Goal: Find specific page/section: Find specific page/section

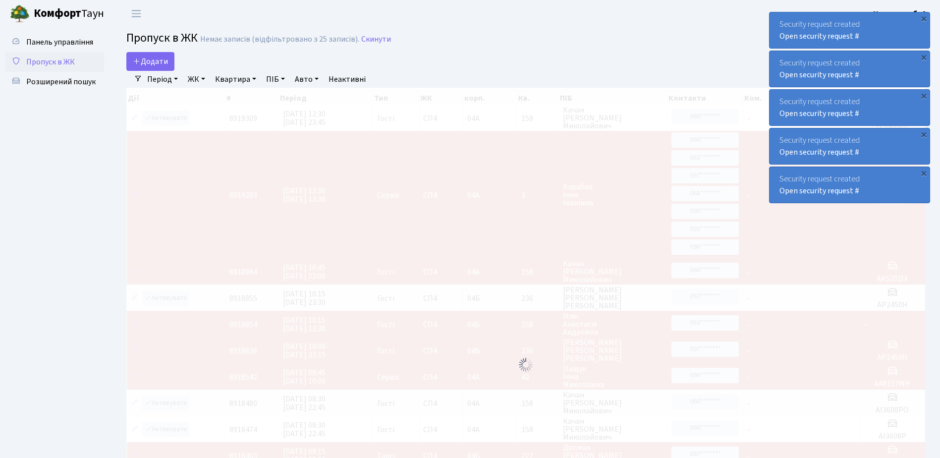
select select "25"
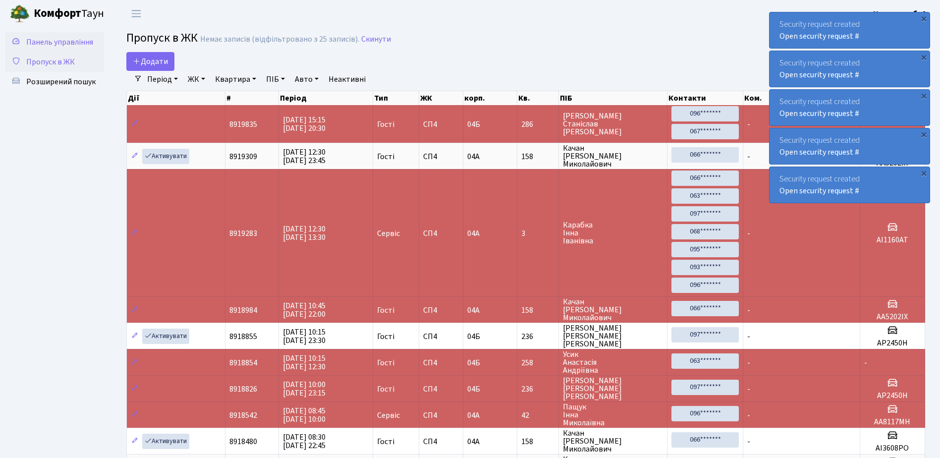
click at [49, 34] on link "Панель управління" at bounding box center [54, 42] width 99 height 20
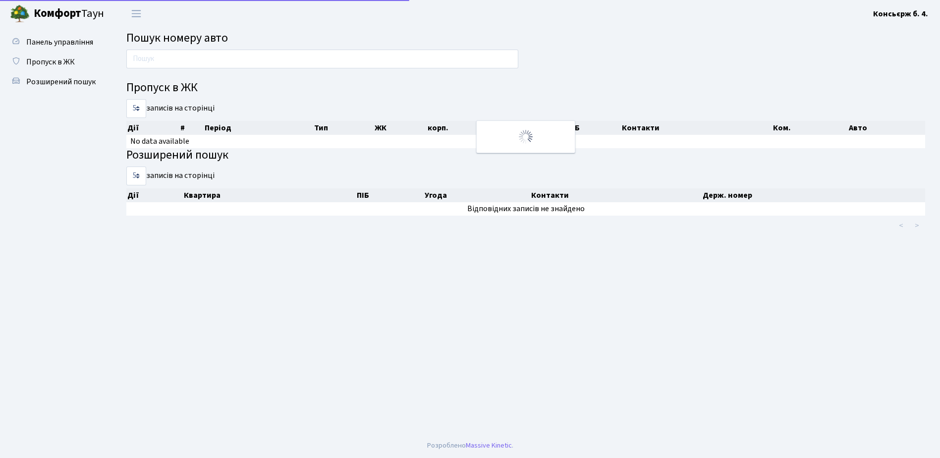
click at [58, 58] on span "Пропуск в ЖК" at bounding box center [50, 61] width 49 height 11
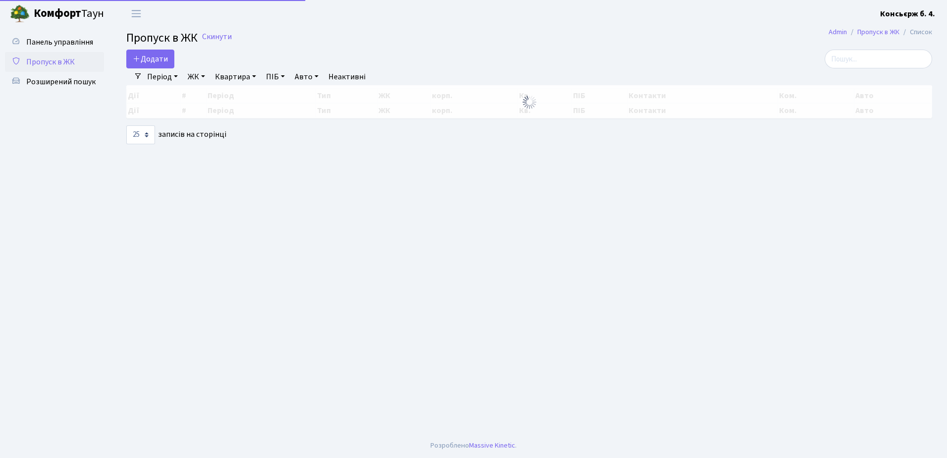
select select "25"
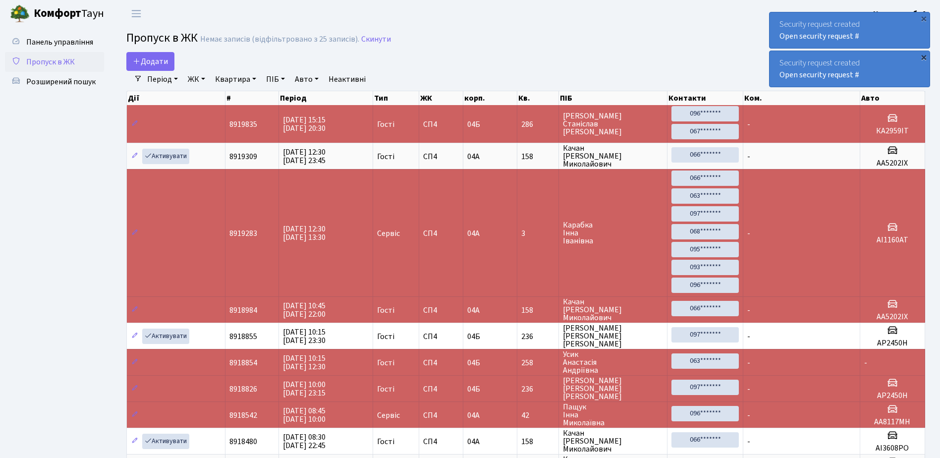
click at [925, 53] on div "×" at bounding box center [924, 57] width 10 height 10
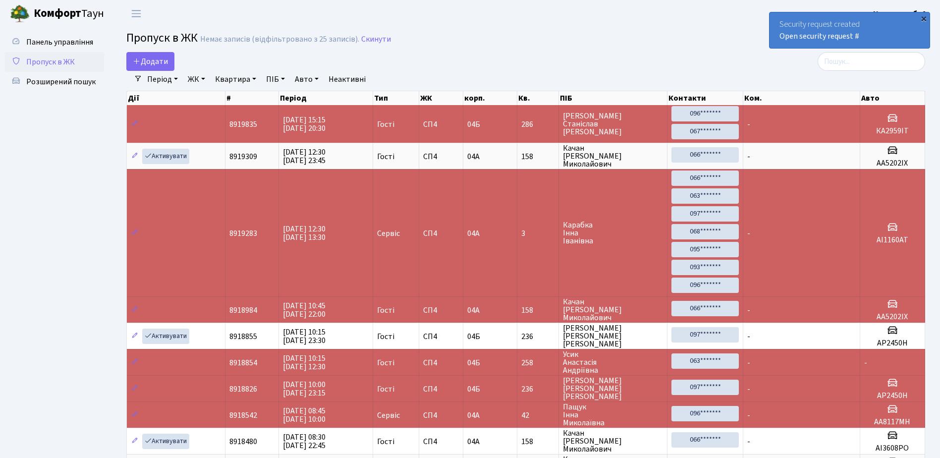
click at [925, 17] on div "×" at bounding box center [924, 18] width 10 height 10
